Goal: Information Seeking & Learning: Learn about a topic

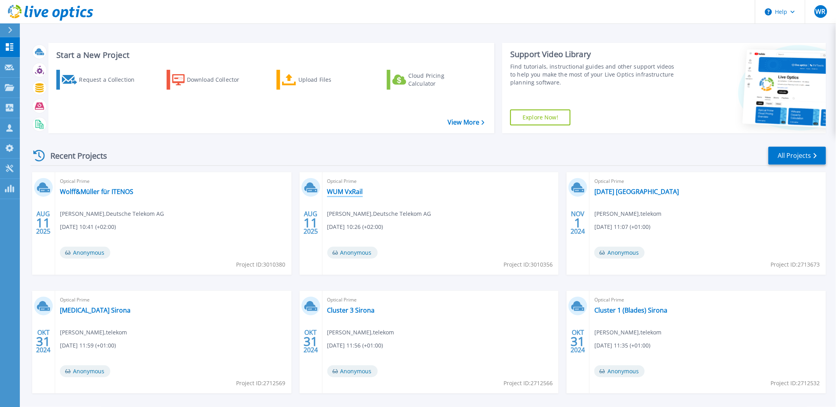
click at [348, 189] on link "WUM VxRail" at bounding box center [345, 192] width 36 height 8
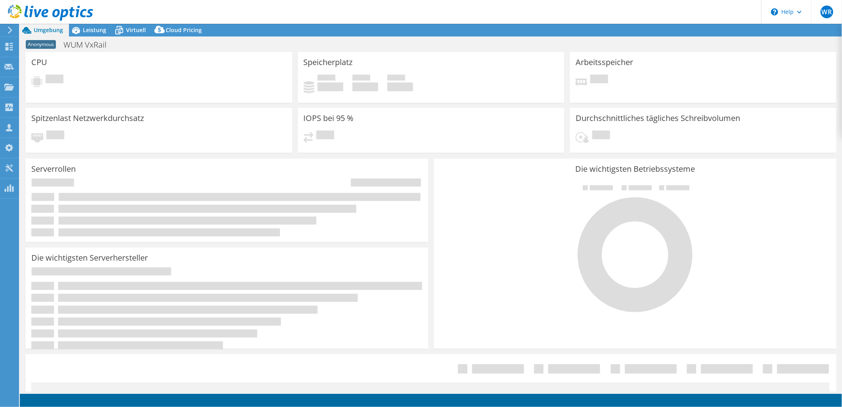
select select "USD"
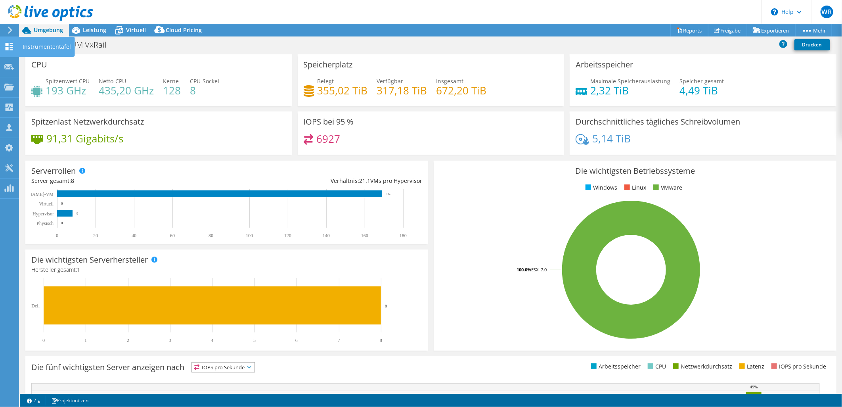
click at [9, 49] on icon at bounding box center [9, 47] width 10 height 8
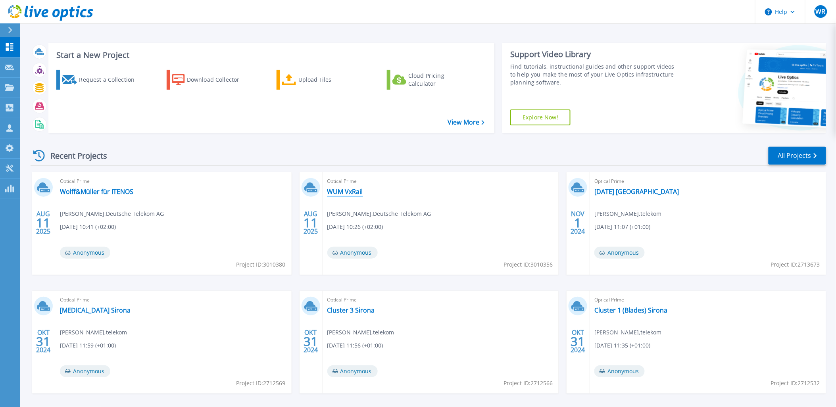
click at [357, 192] on link "WUM VxRail" at bounding box center [345, 192] width 36 height 8
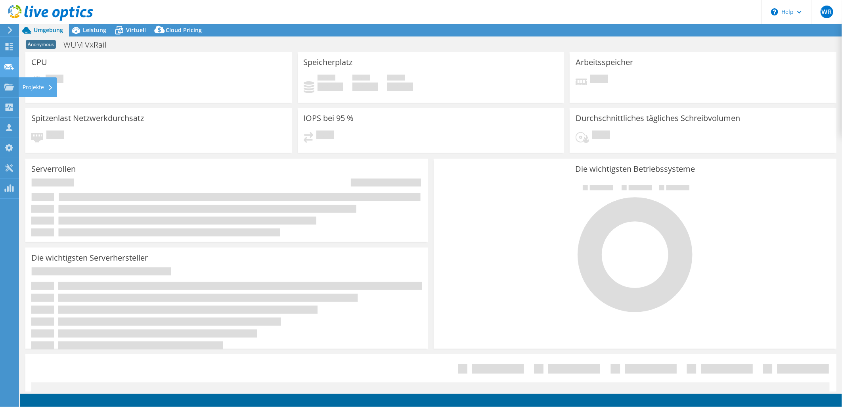
select select "USD"
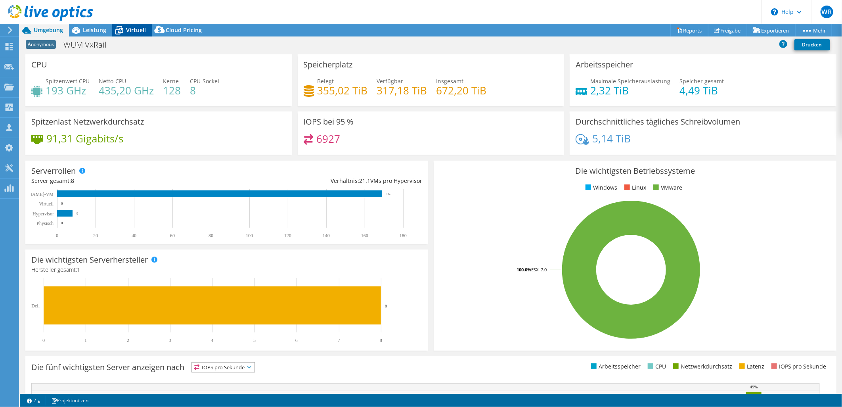
click at [136, 31] on span "Virtuell" at bounding box center [136, 30] width 20 height 8
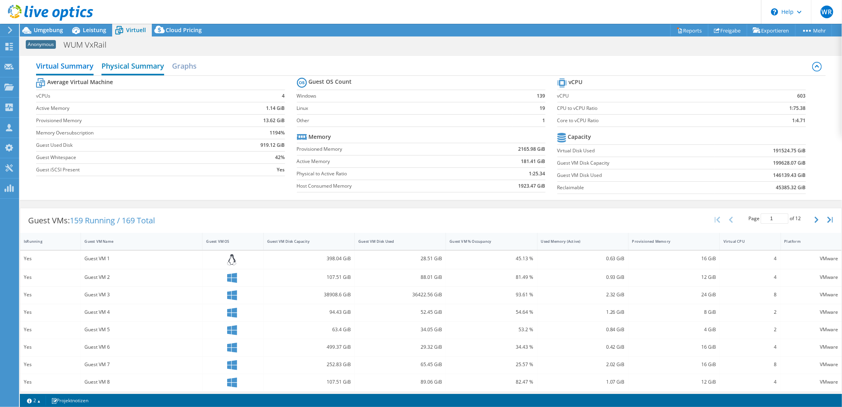
click at [139, 65] on h2 "Physical Summary" at bounding box center [133, 66] width 63 height 17
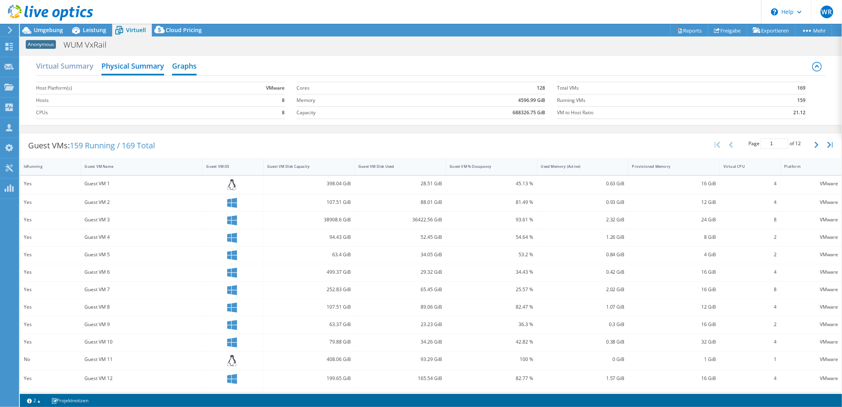
click at [179, 65] on h2 "Graphs" at bounding box center [184, 66] width 25 height 17
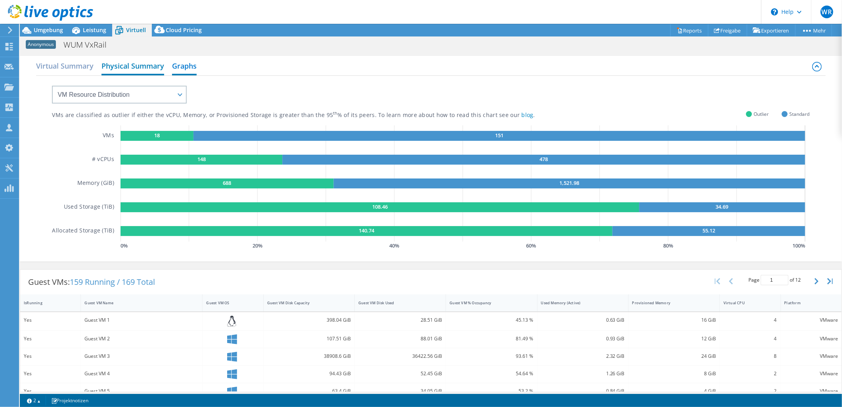
click at [134, 65] on h2 "Physical Summary" at bounding box center [133, 66] width 63 height 17
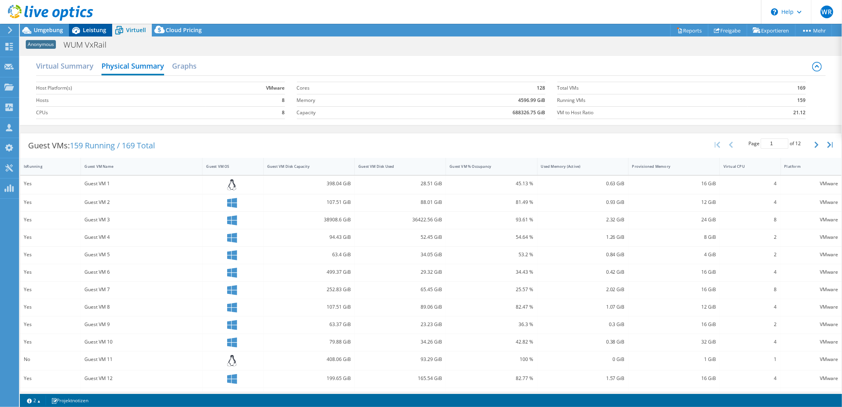
click at [103, 29] on span "Leistung" at bounding box center [94, 30] width 23 height 8
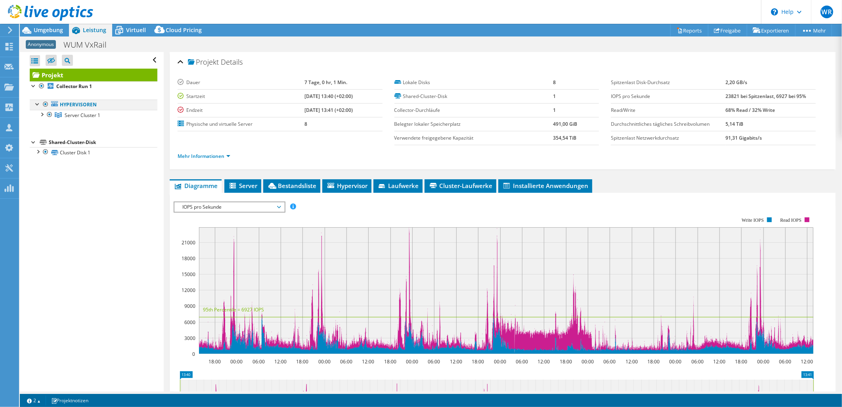
click at [34, 102] on div at bounding box center [38, 104] width 8 height 8
click at [36, 105] on div at bounding box center [38, 104] width 8 height 8
click at [44, 111] on div at bounding box center [42, 114] width 8 height 8
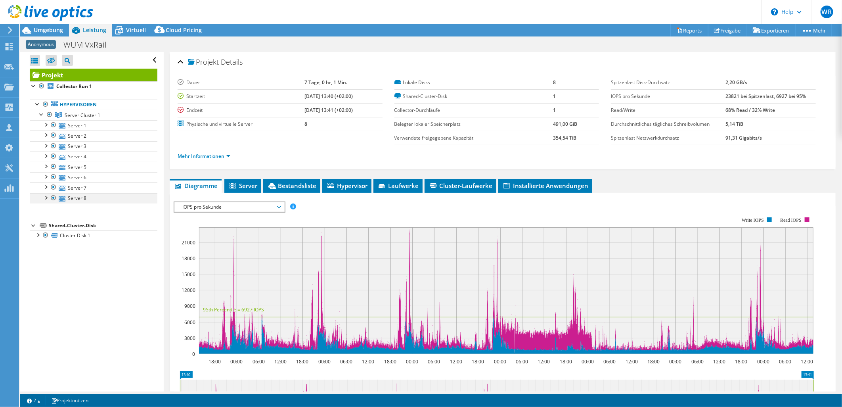
click at [48, 199] on div at bounding box center [46, 197] width 8 height 8
click at [46, 190] on div at bounding box center [46, 186] width 8 height 8
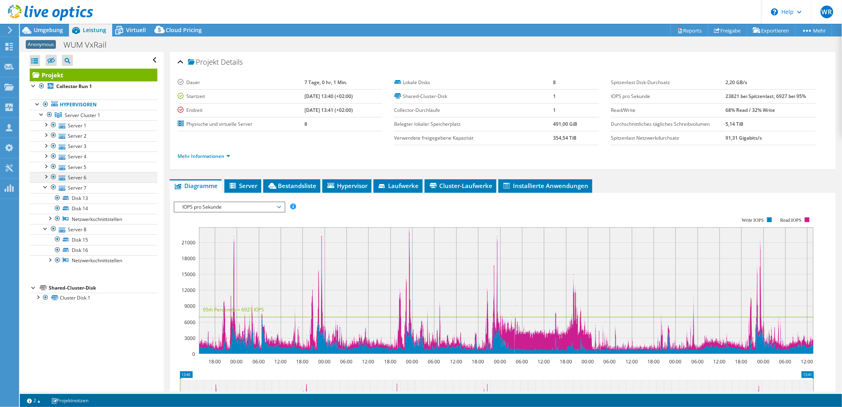
click at [46, 176] on div at bounding box center [46, 176] width 8 height 8
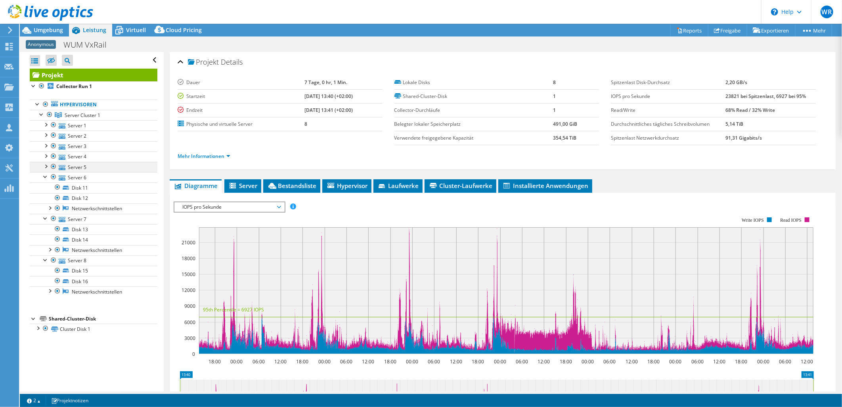
click at [44, 168] on div at bounding box center [46, 166] width 8 height 8
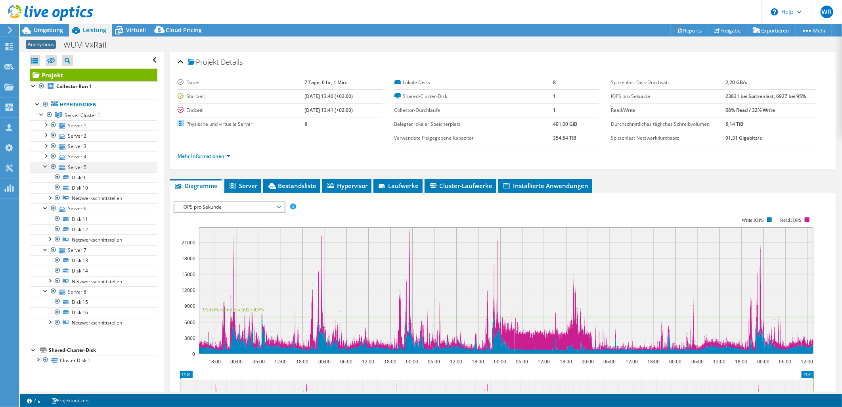
click at [52, 166] on div at bounding box center [54, 167] width 8 height 10
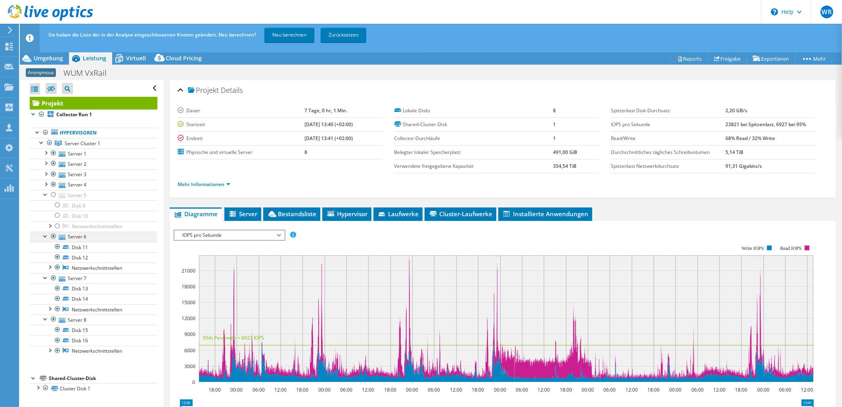
click at [56, 236] on div at bounding box center [54, 237] width 8 height 10
click at [56, 276] on div at bounding box center [54, 278] width 8 height 10
click at [54, 317] on div at bounding box center [54, 319] width 8 height 10
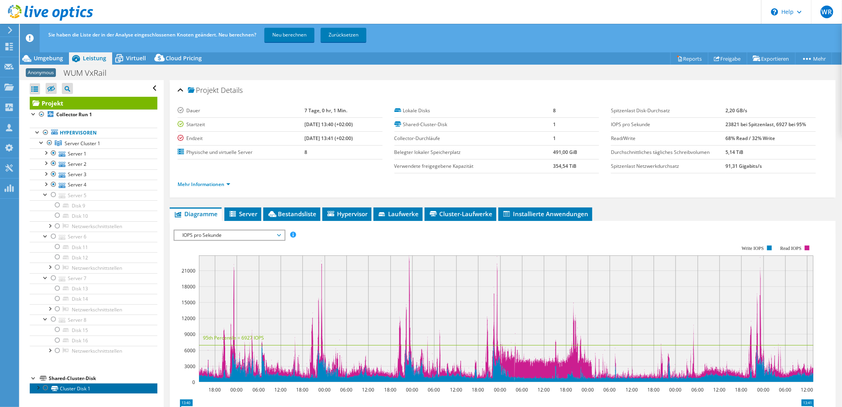
click at [81, 388] on link "Cluster Disk 1" at bounding box center [94, 388] width 128 height 10
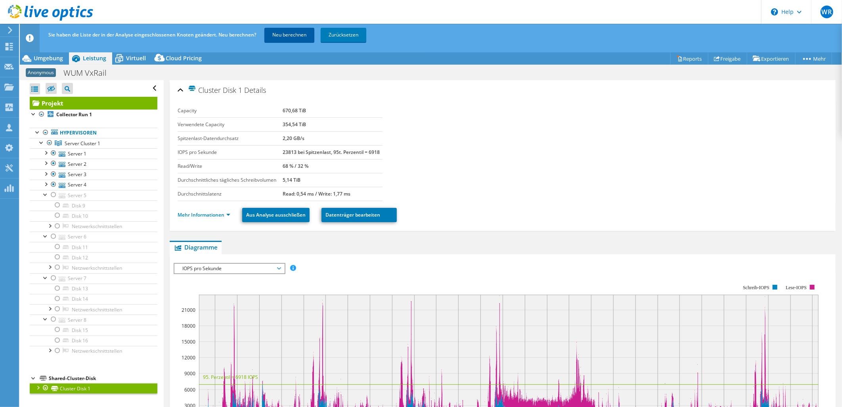
click at [288, 33] on link "Neu berechnen" at bounding box center [289, 35] width 50 height 14
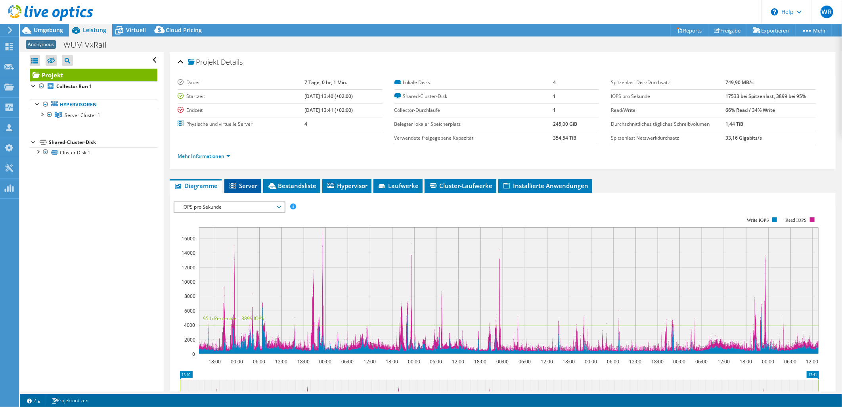
click at [249, 184] on span "Server" at bounding box center [242, 186] width 29 height 8
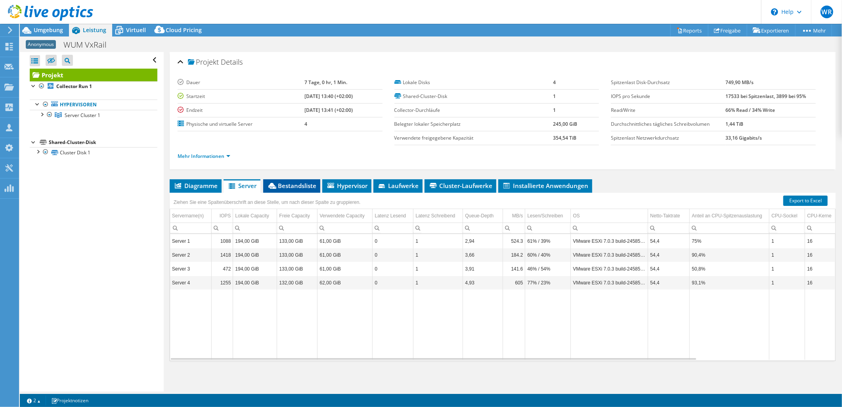
click at [280, 186] on span "Bestandsliste" at bounding box center [291, 186] width 49 height 8
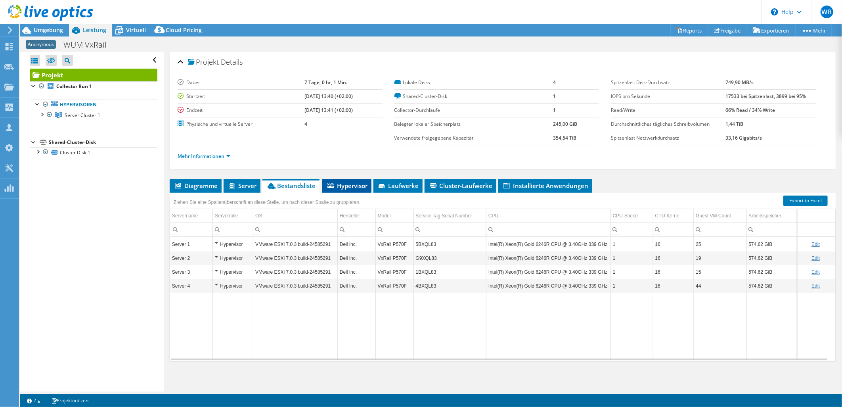
click at [347, 184] on span "Hypervisor" at bounding box center [346, 186] width 41 height 8
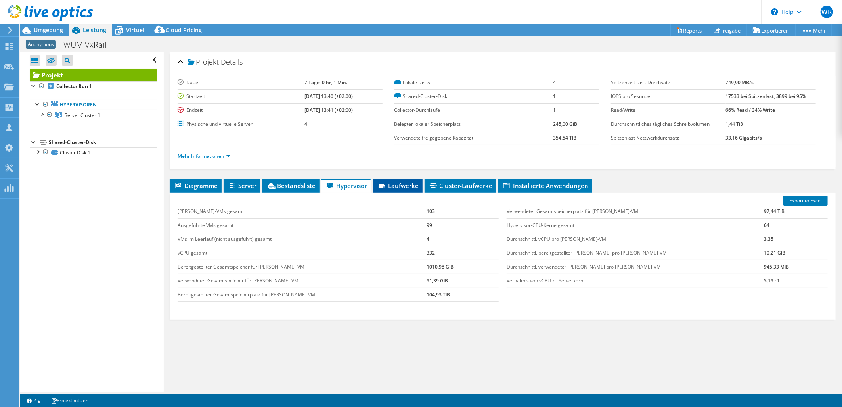
click at [404, 184] on span "Laufwerke" at bounding box center [398, 186] width 41 height 8
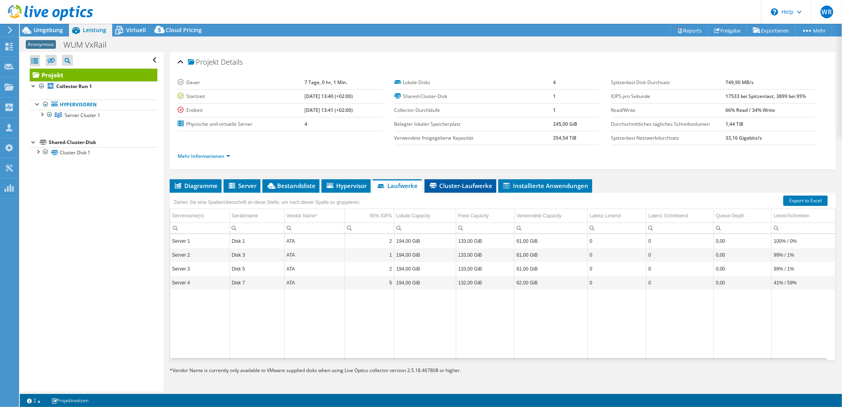
click at [463, 182] on span "Cluster-Laufwerke" at bounding box center [461, 186] width 64 height 8
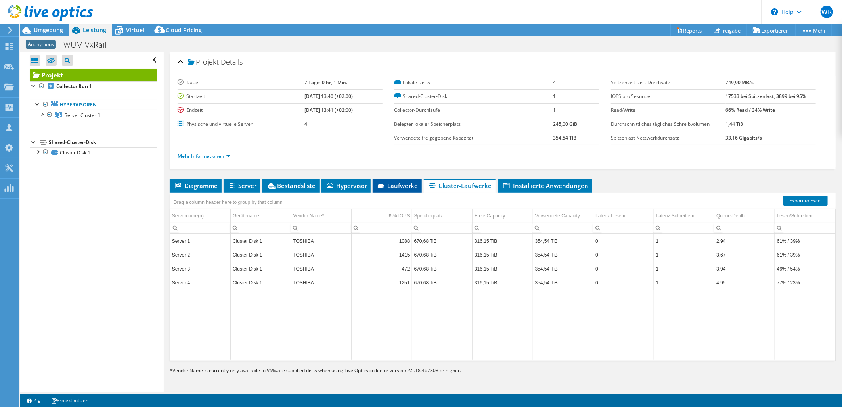
click at [415, 182] on span "Laufwerke" at bounding box center [397, 186] width 41 height 8
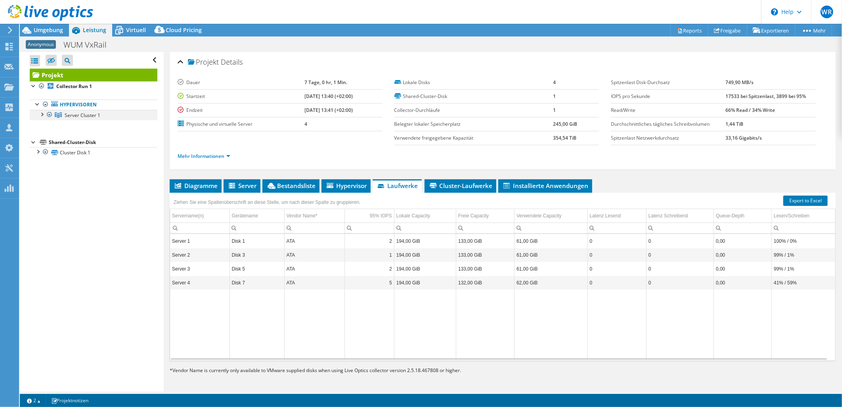
click at [41, 113] on div at bounding box center [42, 114] width 8 height 8
click at [46, 125] on div at bounding box center [46, 124] width 8 height 8
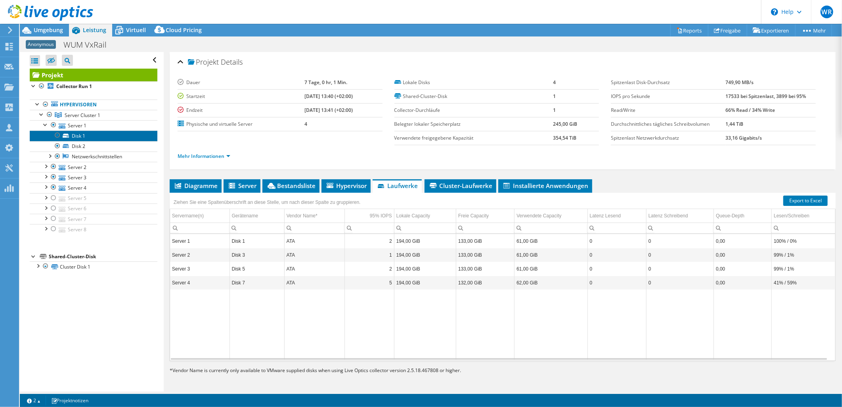
click at [80, 136] on link "Disk 1" at bounding box center [94, 135] width 128 height 10
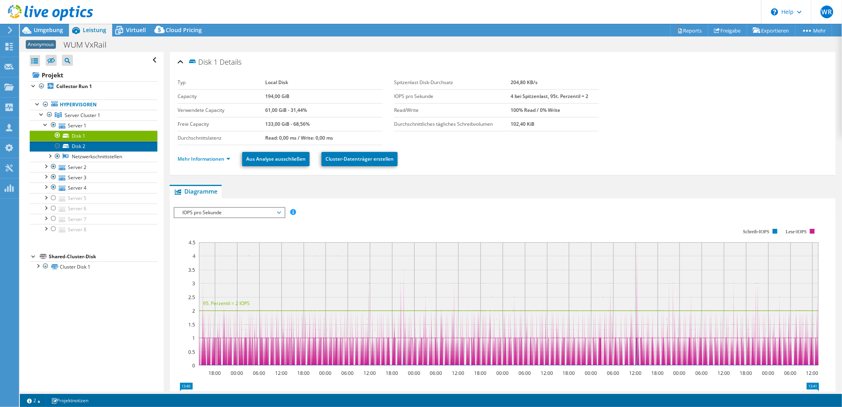
click at [82, 147] on link "Disk 2" at bounding box center [94, 146] width 128 height 10
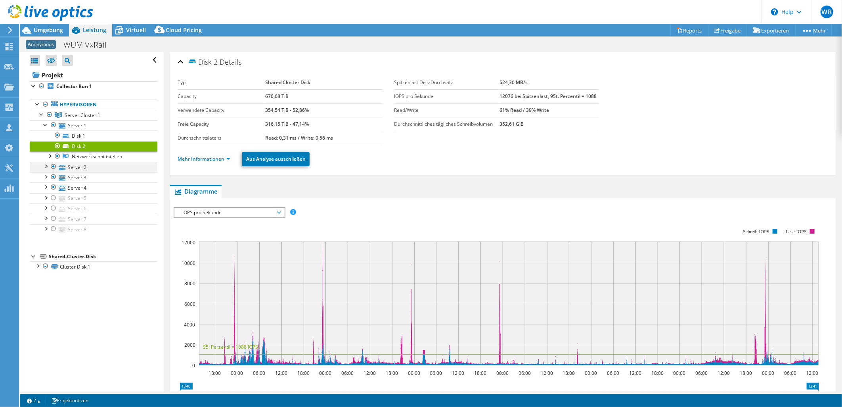
click at [45, 167] on div at bounding box center [46, 166] width 8 height 8
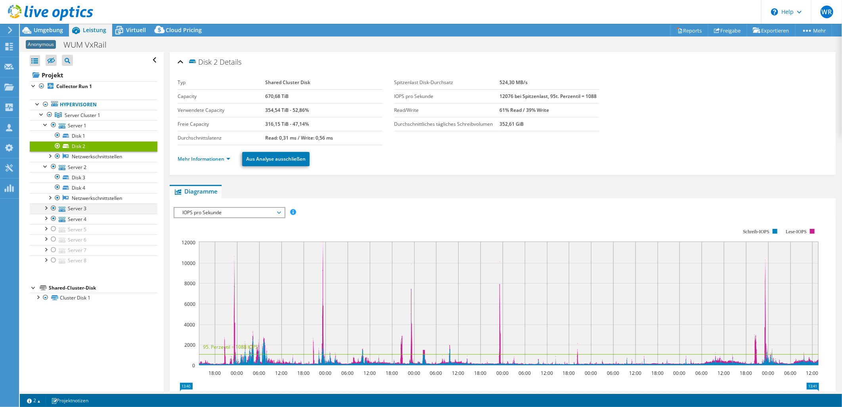
click at [44, 206] on div at bounding box center [46, 207] width 8 height 8
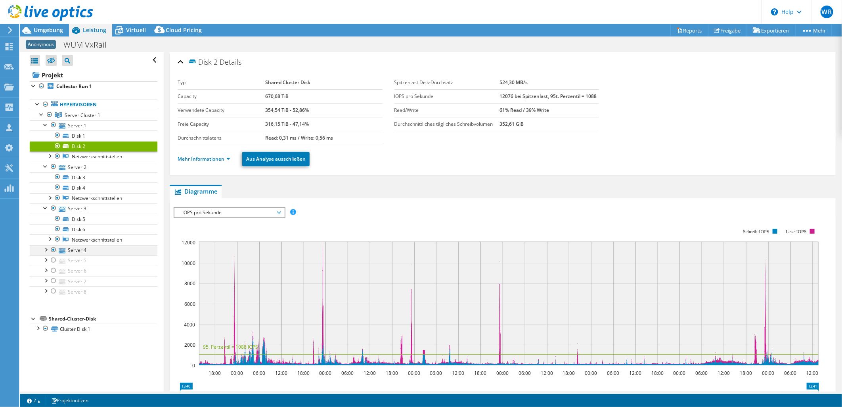
click at [47, 250] on div at bounding box center [46, 249] width 8 height 8
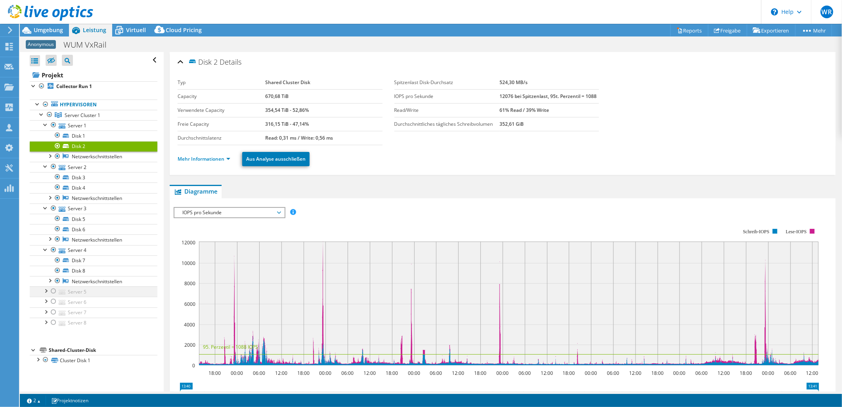
click at [45, 293] on div at bounding box center [46, 290] width 8 height 8
click at [44, 334] on div at bounding box center [46, 332] width 8 height 8
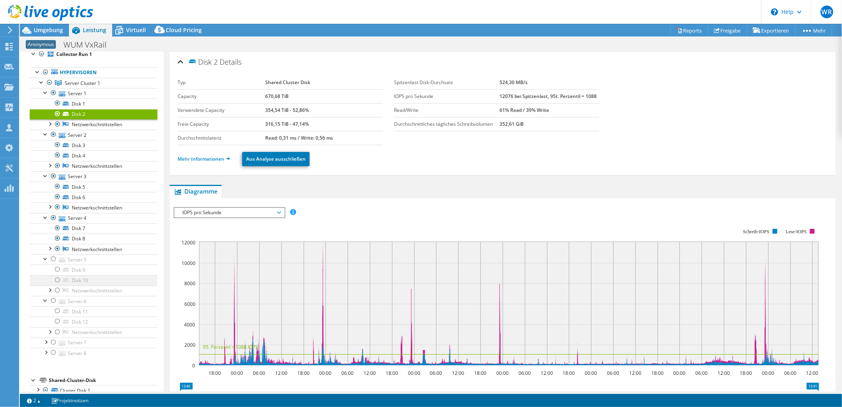
scroll to position [46, 0]
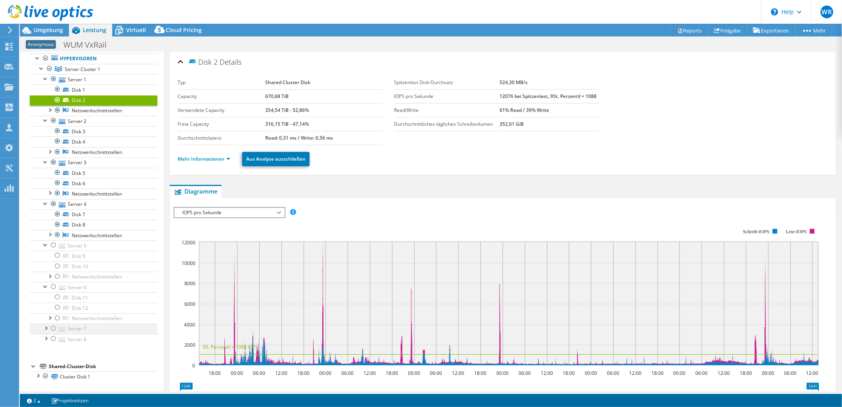
click at [48, 332] on div at bounding box center [46, 328] width 8 height 8
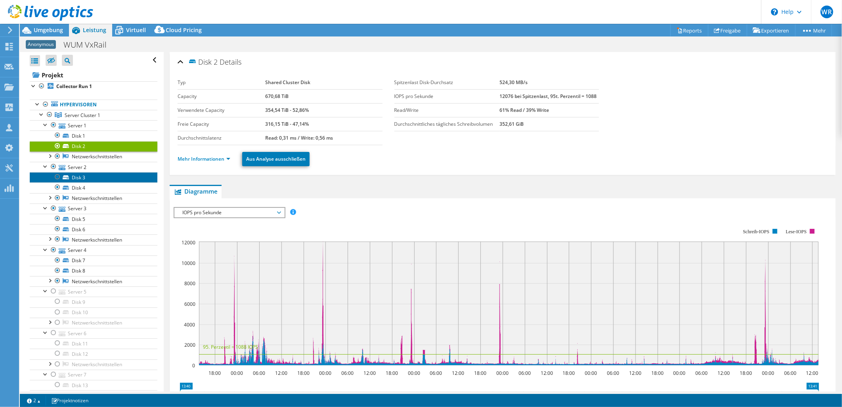
click at [73, 176] on link "Disk 3" at bounding box center [94, 177] width 128 height 10
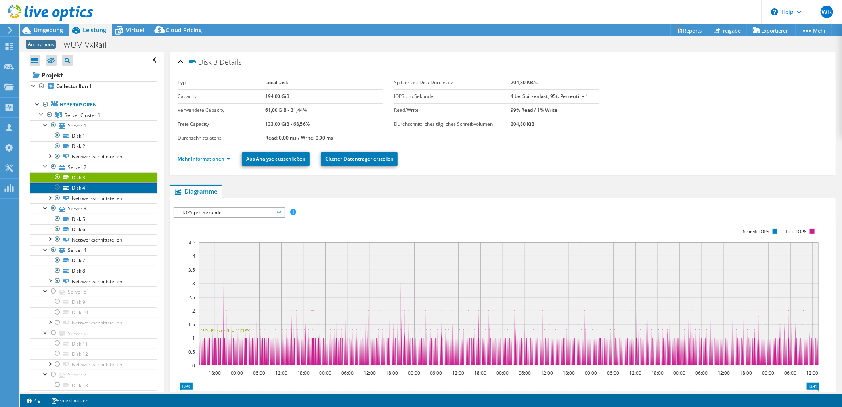
click at [106, 187] on link "Disk 4" at bounding box center [94, 187] width 128 height 10
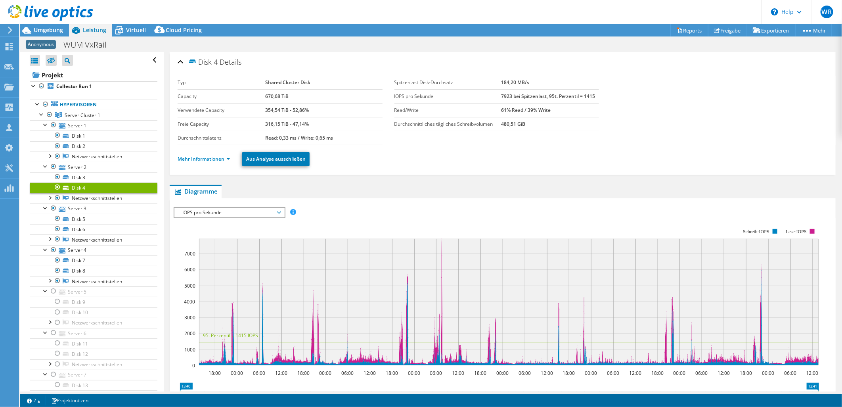
click at [48, 23] on div at bounding box center [46, 13] width 93 height 27
click at [48, 30] on span "Umgebung" at bounding box center [48, 30] width 29 height 8
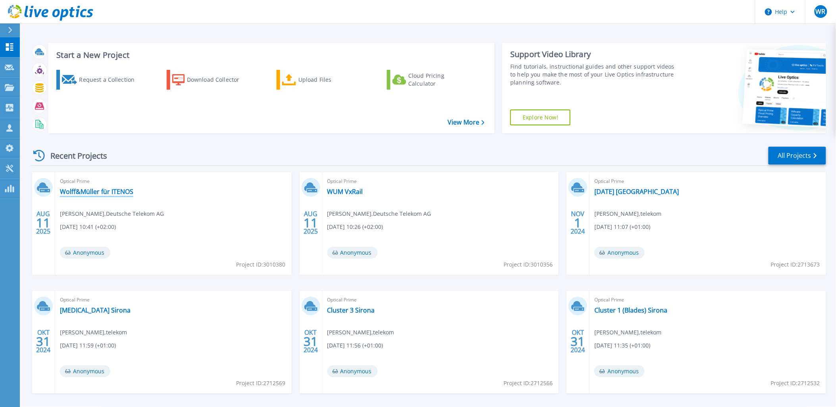
click at [81, 192] on link "Wolff&Müller für ITENOS" at bounding box center [96, 192] width 73 height 8
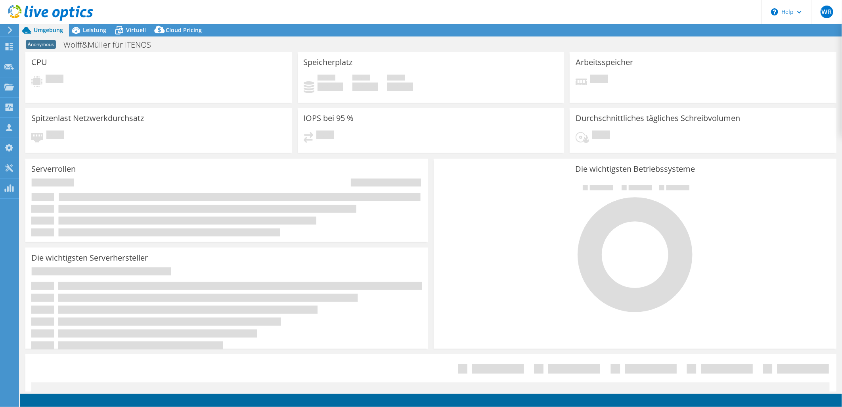
select select "EUFrankfurt"
select select "EUR"
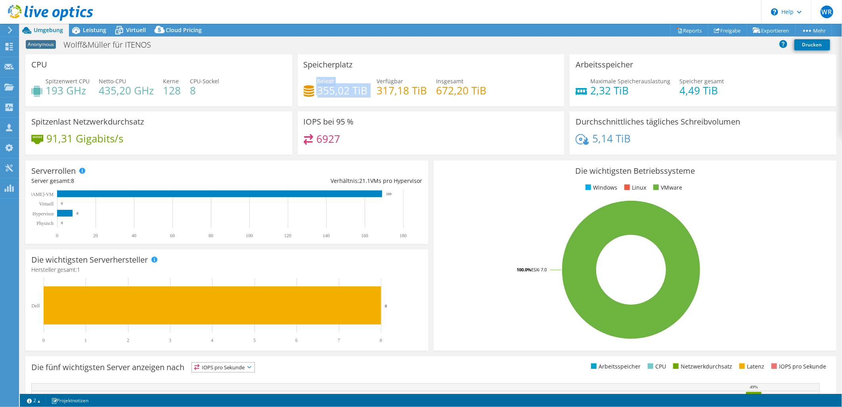
drag, startPoint x: 365, startPoint y: 89, endPoint x: 314, endPoint y: 94, distance: 51.4
click at [314, 94] on div "Belegt 355,02 TiB Verfügbar 317,18 TiB Insgesamt 672,20 TiB" at bounding box center [431, 90] width 255 height 26
